Goal: Task Accomplishment & Management: Manage account settings

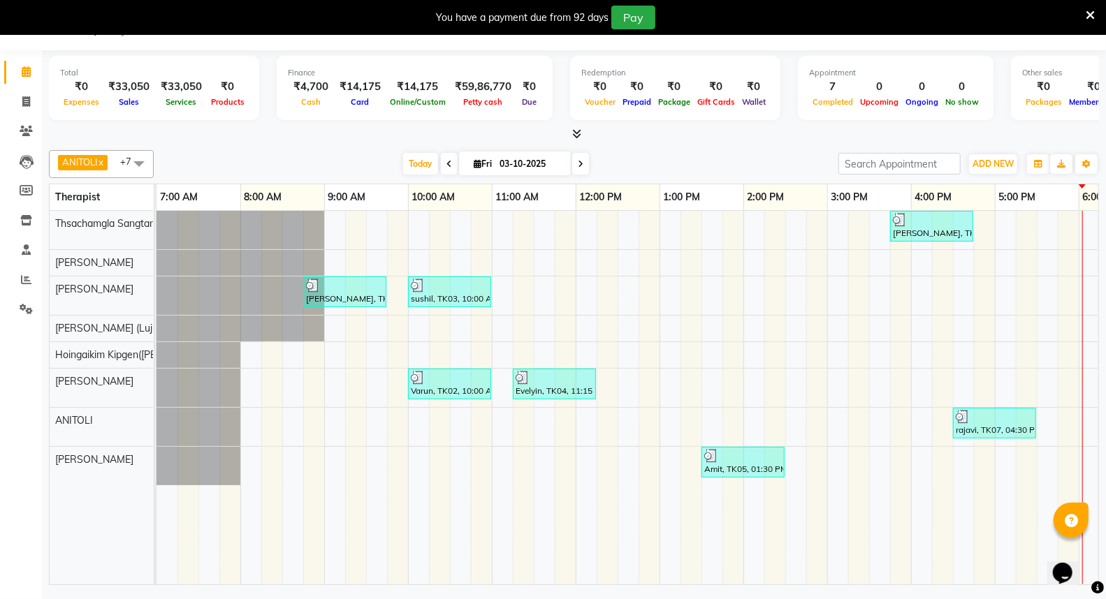
click at [577, 133] on icon at bounding box center [576, 134] width 9 height 10
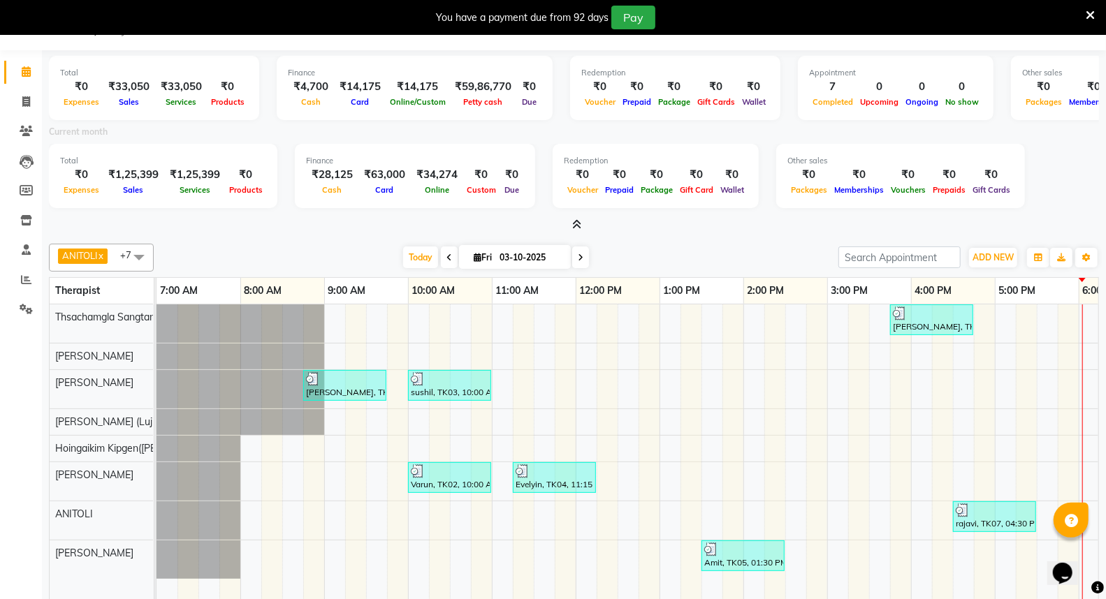
click at [578, 219] on icon at bounding box center [576, 224] width 9 height 10
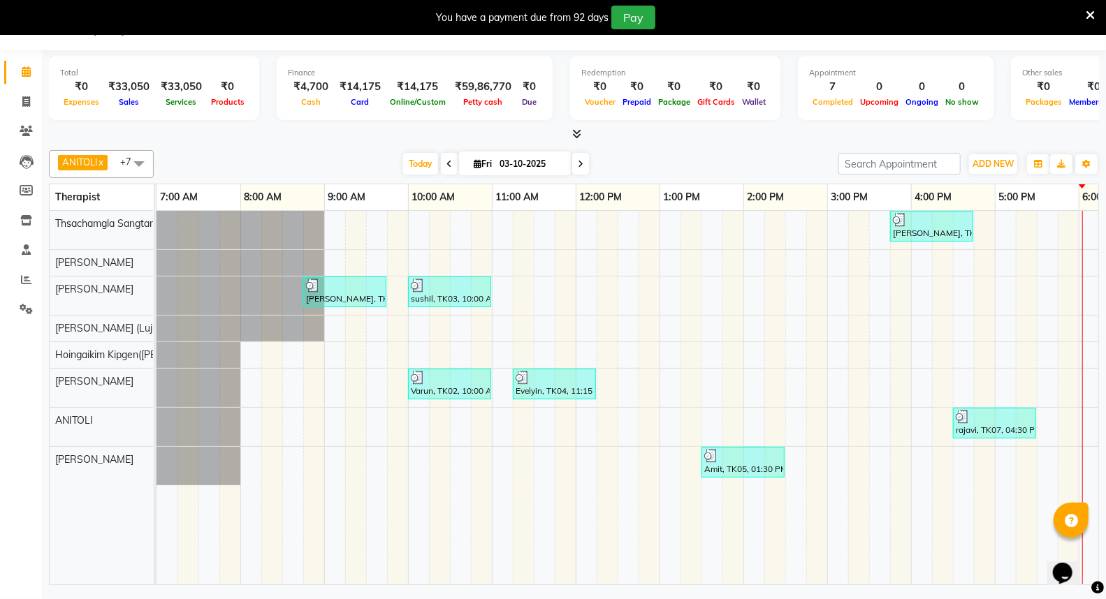
click at [1081, 30] on icon at bounding box center [1083, 25] width 10 height 10
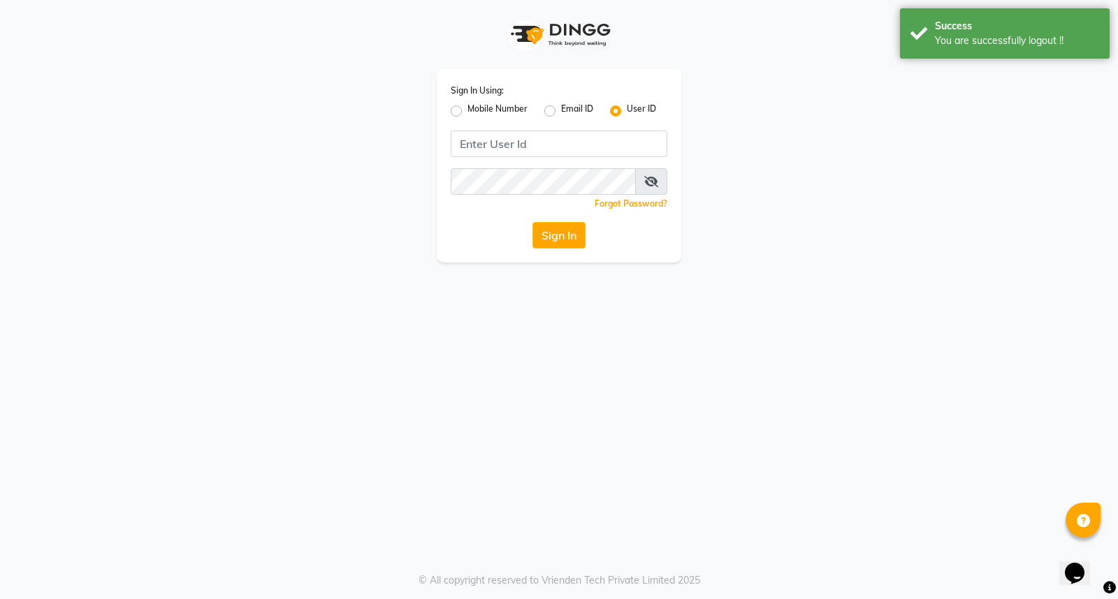
click at [467, 109] on label "Mobile Number" at bounding box center [497, 111] width 60 height 17
click at [467, 109] on input "Mobile Number" at bounding box center [471, 107] width 9 height 9
radio input "true"
radio input "false"
click at [540, 147] on input "Username" at bounding box center [582, 144] width 170 height 27
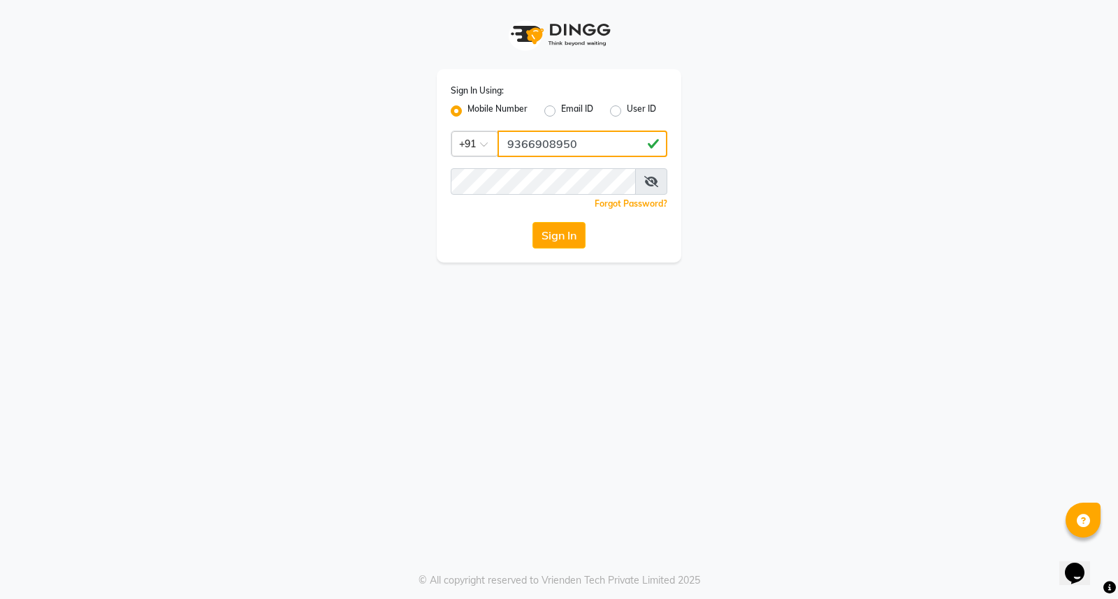
drag, startPoint x: 590, startPoint y: 141, endPoint x: 499, endPoint y: 152, distance: 91.4
click at [499, 152] on input "9366908950" at bounding box center [582, 144] width 170 height 27
type input "9366908950"
click at [560, 229] on button "Sign In" at bounding box center [558, 235] width 53 height 27
